Goal: Find specific page/section

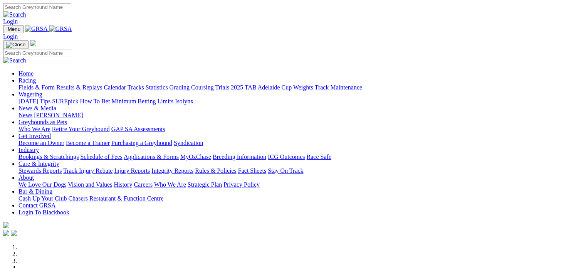
click at [36, 77] on link "Racing" at bounding box center [26, 80] width 17 height 7
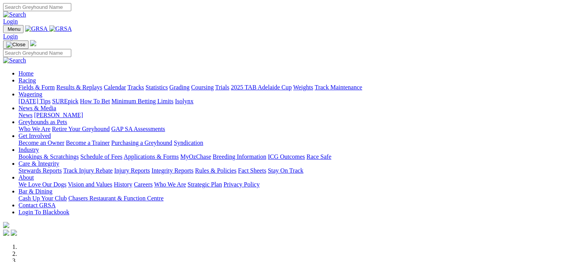
click at [126, 84] on link "Calendar" at bounding box center [115, 87] width 22 height 7
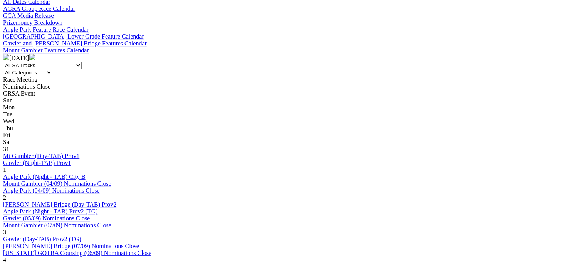
scroll to position [305, 0]
